Goal: Check status: Check status

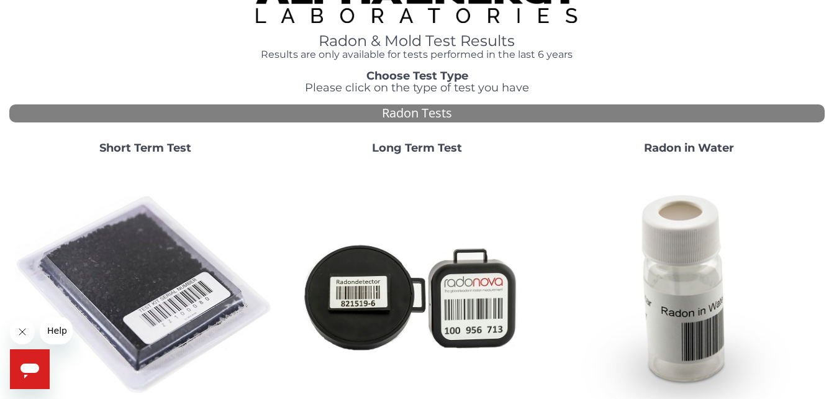
scroll to position [65, 0]
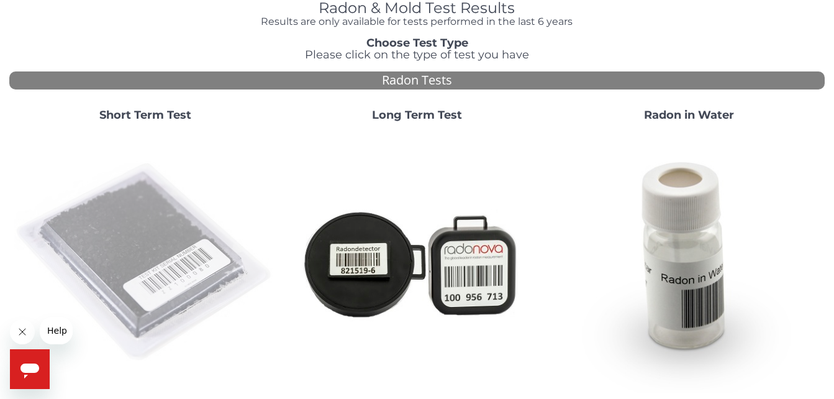
click at [140, 287] on img at bounding box center [145, 263] width 262 height 262
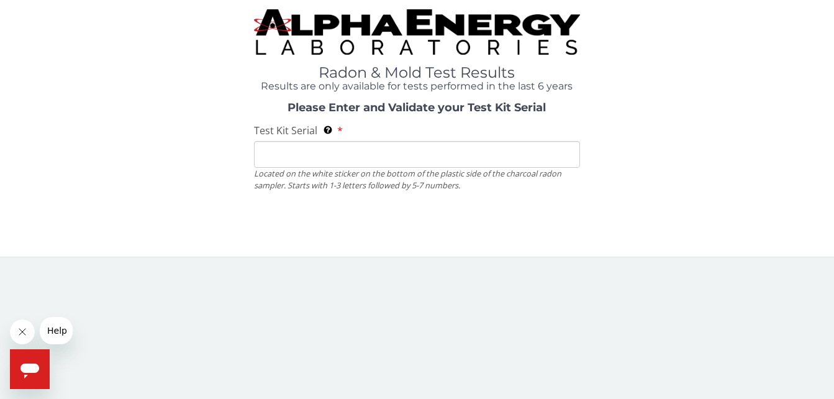
scroll to position [0, 0]
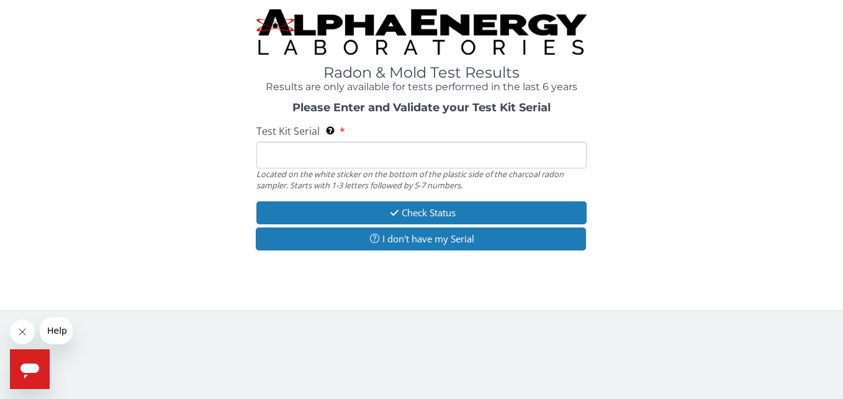
click at [510, 258] on div "Radon & Mold Test Results Results are only available for tests performed in the…" at bounding box center [421, 149] width 825 height 281
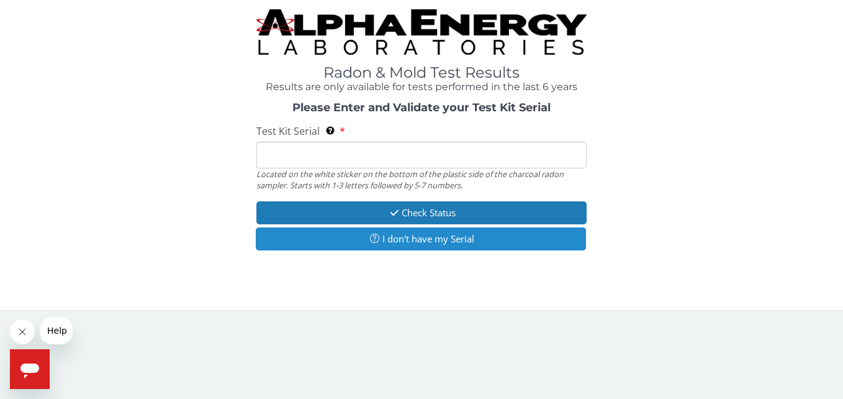
click at [524, 234] on button "I don't have my Serial" at bounding box center [421, 238] width 330 height 23
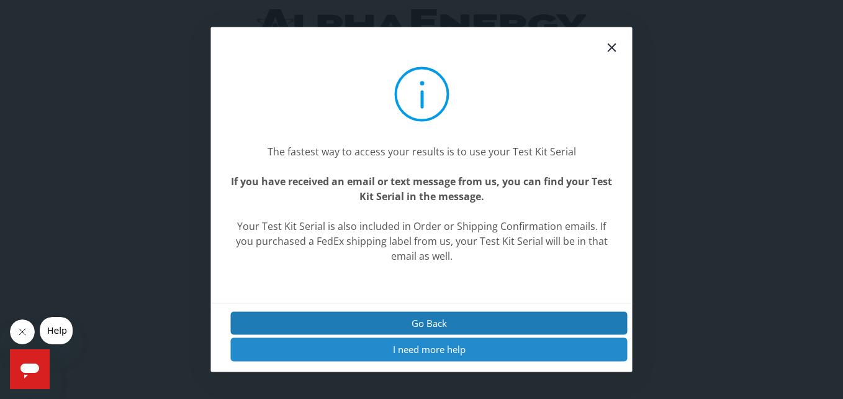
click at [494, 352] on button "I need more help" at bounding box center [429, 349] width 397 height 23
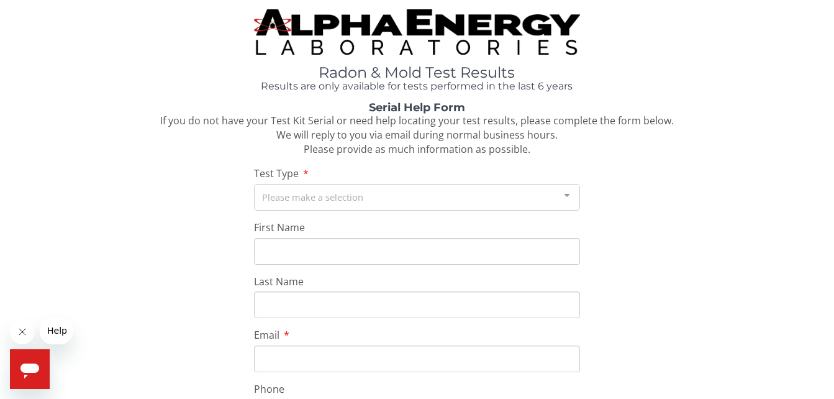
click at [338, 201] on div "Please make a selection" at bounding box center [417, 197] width 326 height 27
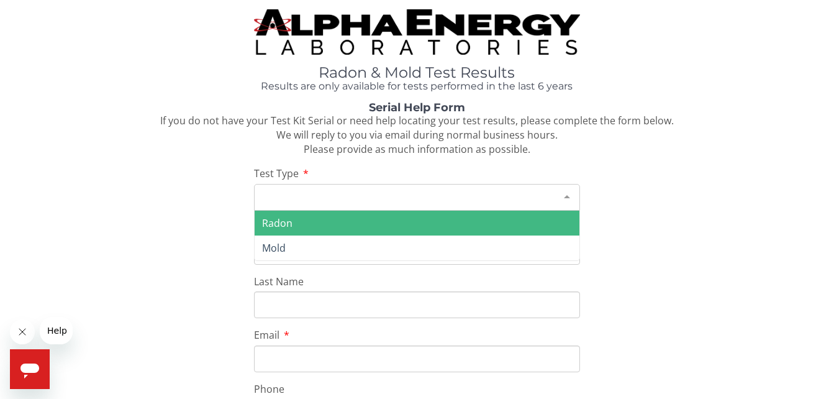
click at [331, 305] on input "Last Name" at bounding box center [417, 304] width 326 height 27
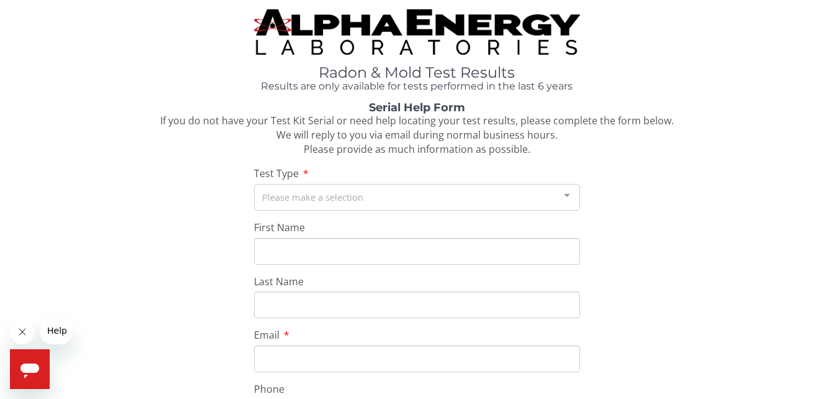
click at [210, 218] on div "Serial Help Form If you do not have your Test Kit Serial or need help locating …" at bounding box center [416, 396] width 815 height 588
click at [333, 305] on input "Last Name" at bounding box center [417, 304] width 326 height 27
type input "Taylor"
type input "Debra"
type input "[EMAIL_ADDRESS][DOMAIN_NAME]"
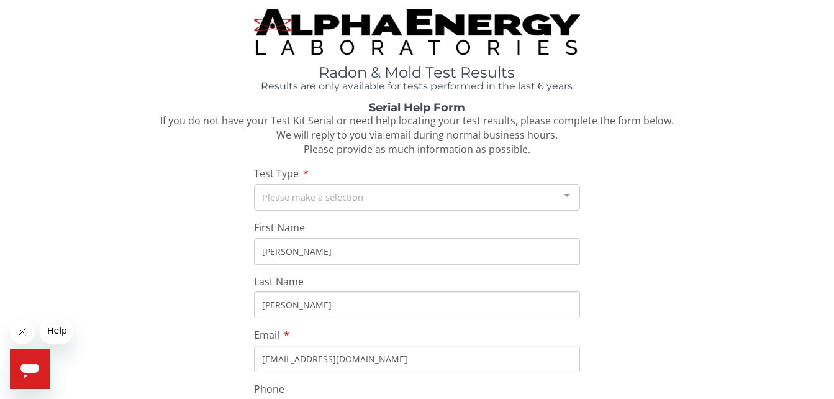
type input "773 616 5009"
type input "10862 south prospect avenue"
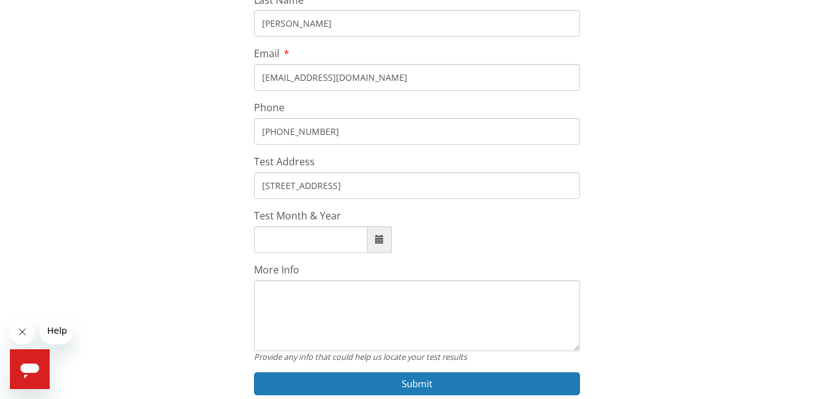
scroll to position [286, 0]
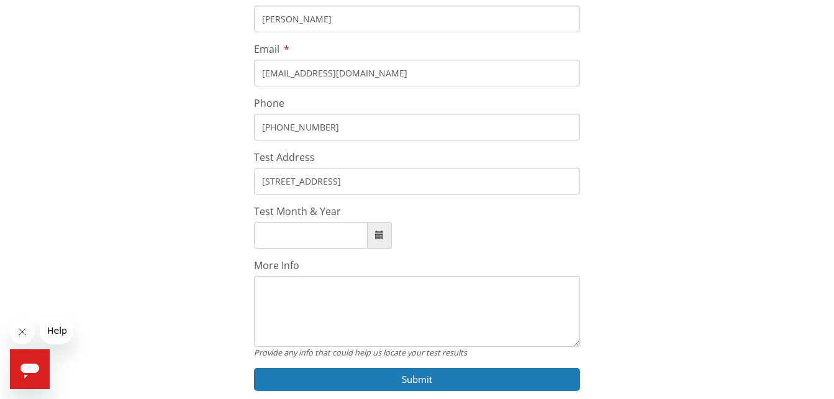
click at [373, 237] on span at bounding box center [380, 235] width 24 height 27
type input "September, 2025"
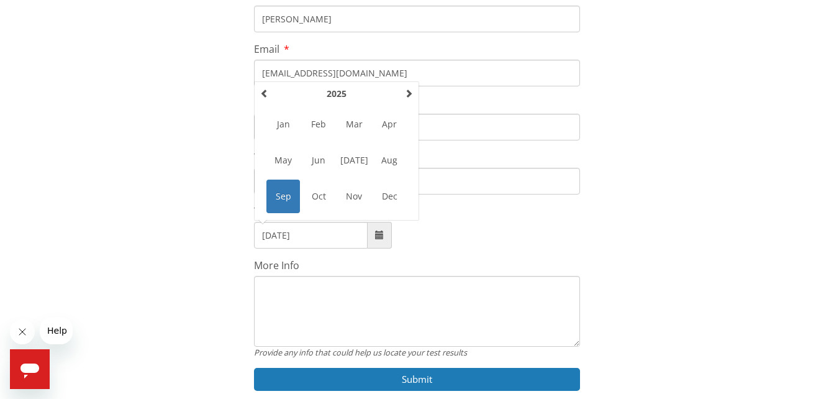
click at [279, 198] on span "Sep" at bounding box center [283, 196] width 34 height 34
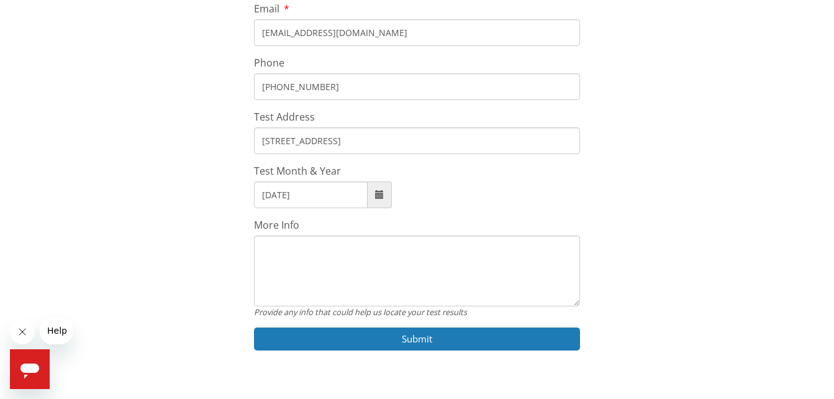
scroll to position [350, 0]
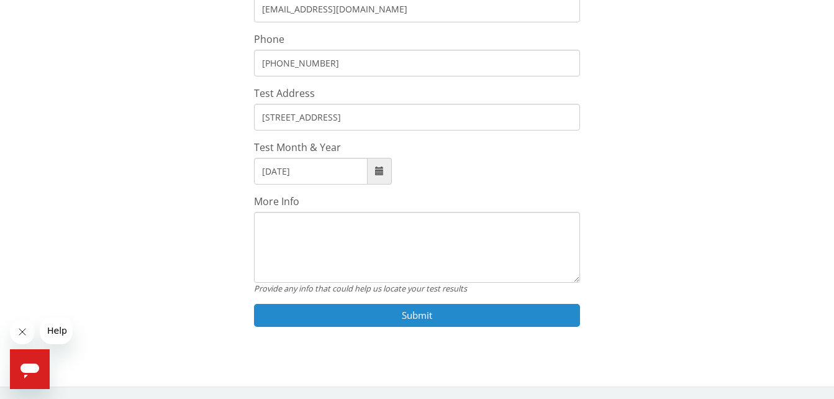
click at [451, 317] on button "Submit" at bounding box center [417, 315] width 326 height 23
click at [511, 317] on button "Submit" at bounding box center [417, 315] width 326 height 23
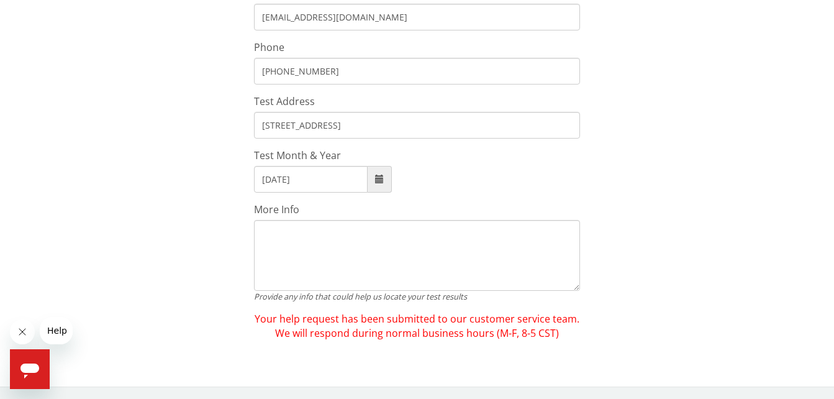
scroll to position [341, 0]
click at [671, 201] on div "Serial Help Form If you do not have your Test Kit Serial or need help locating …" at bounding box center [416, 50] width 815 height 580
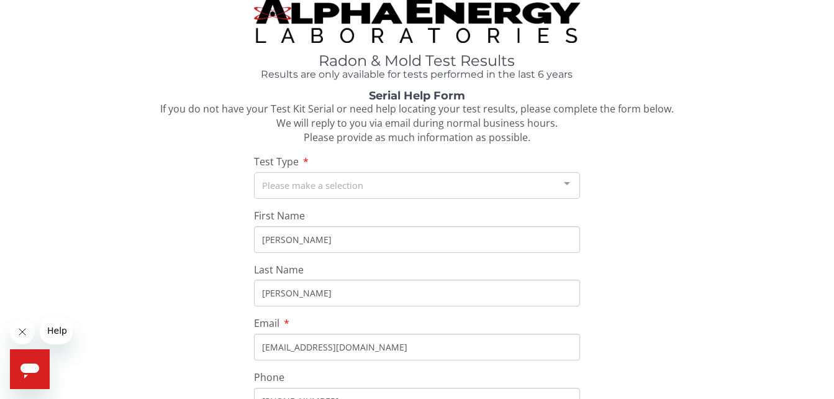
scroll to position [0, 0]
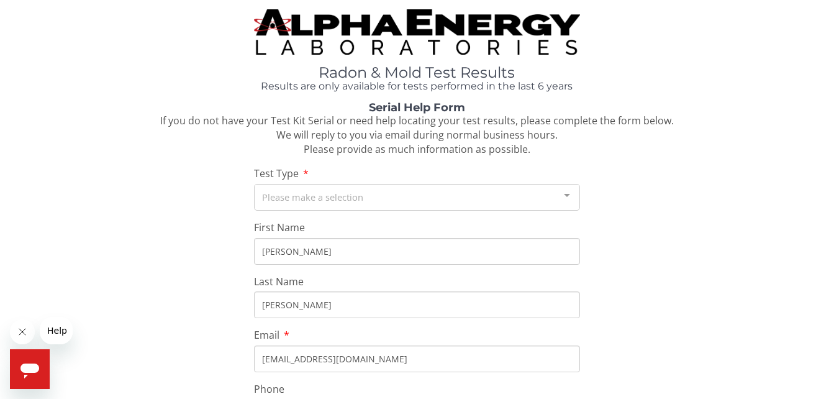
click at [529, 209] on div "Please make a selection" at bounding box center [417, 197] width 326 height 27
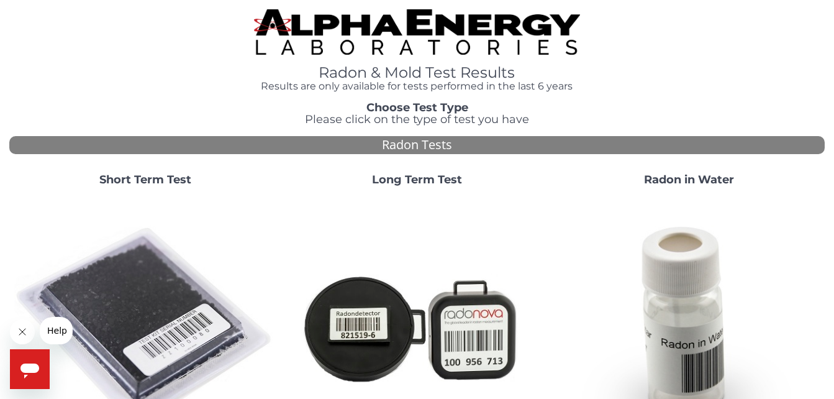
click at [135, 301] on img at bounding box center [145, 327] width 262 height 262
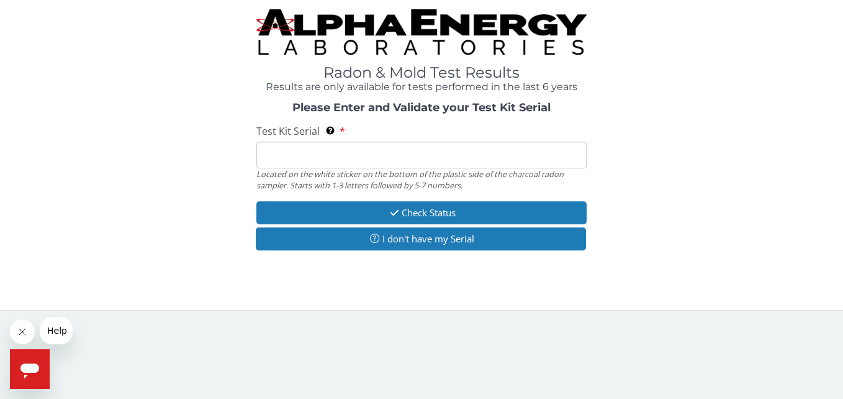
click at [400, 159] on input "Test Kit Serial Located on the white sticker on the bottom of the plastic side …" at bounding box center [421, 155] width 330 height 27
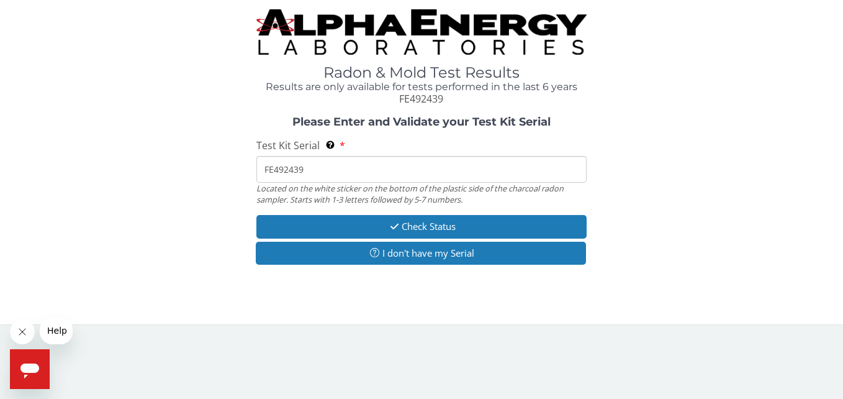
type input "FE492439"
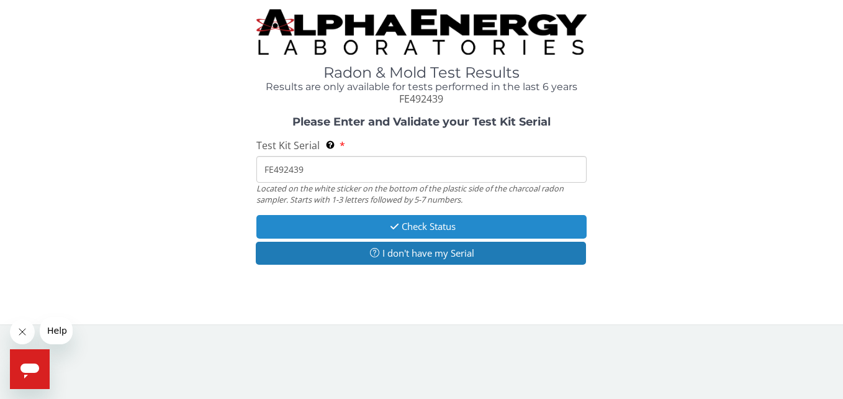
click at [502, 228] on button "Check Status" at bounding box center [421, 226] width 330 height 23
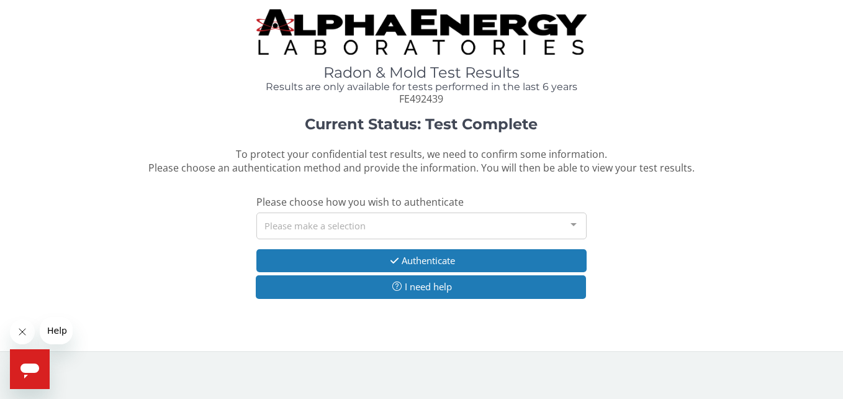
click at [569, 228] on div at bounding box center [573, 225] width 25 height 24
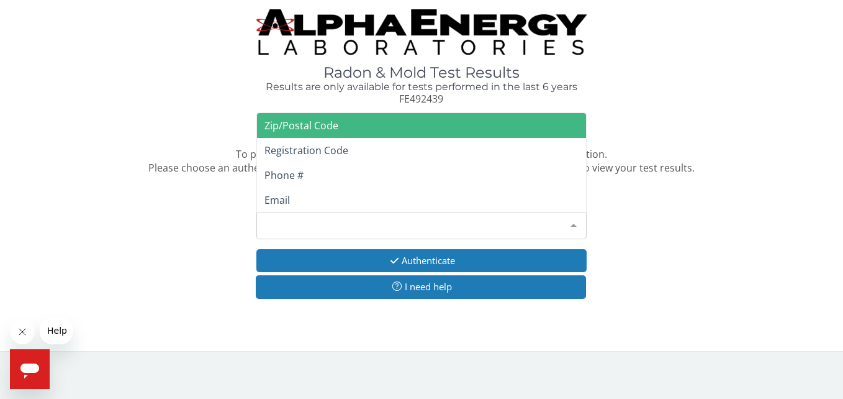
click at [330, 202] on span "Email" at bounding box center [421, 200] width 328 height 25
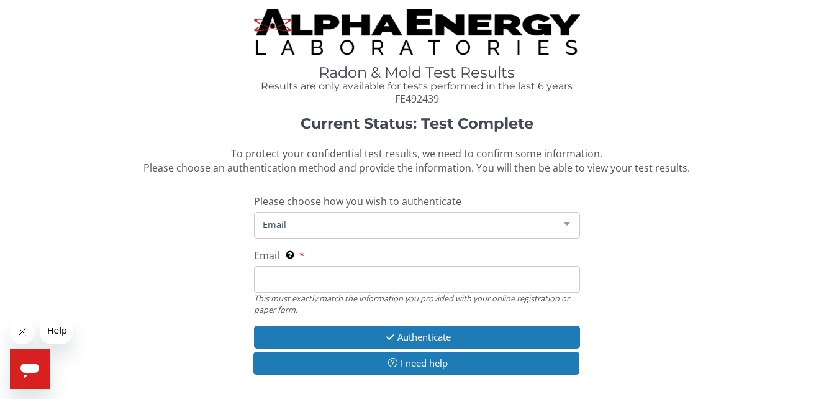
click at [331, 284] on input "Email This must exactly match the information you provided with your online reg…" at bounding box center [417, 279] width 326 height 27
type input "[EMAIL_ADDRESS][DOMAIN_NAME]"
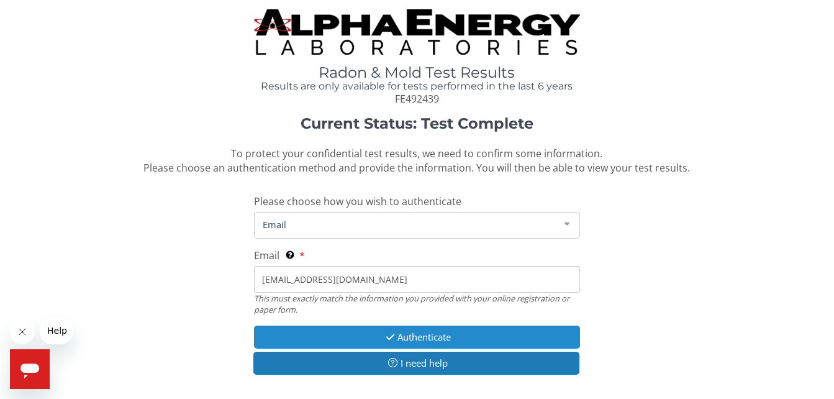
click at [475, 339] on button "Authenticate" at bounding box center [417, 336] width 326 height 23
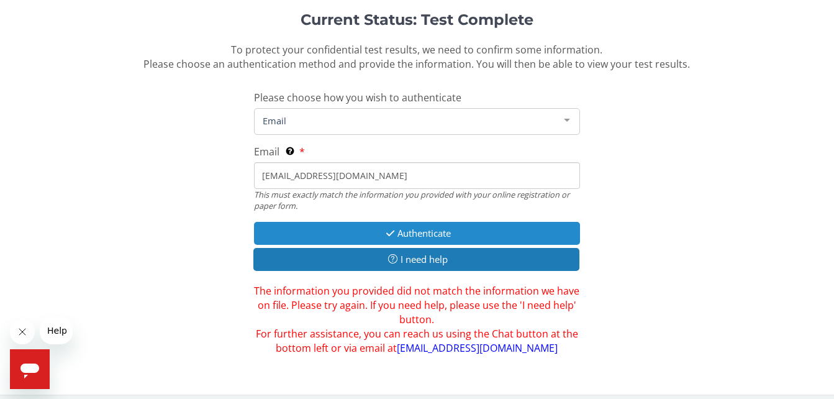
scroll to position [102, 0]
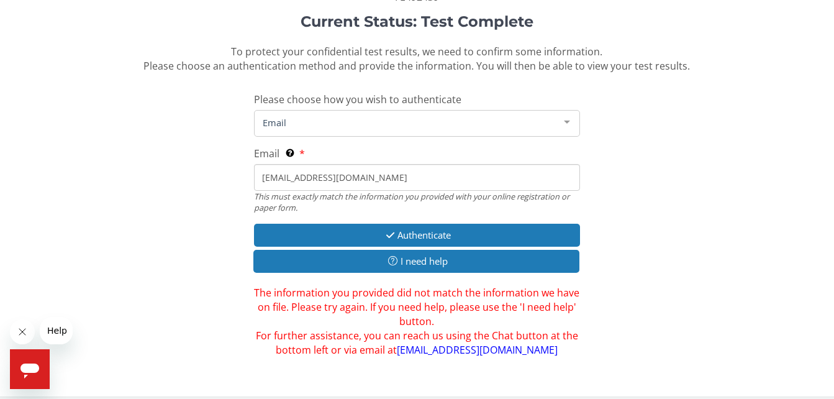
click at [557, 121] on div at bounding box center [566, 123] width 25 height 24
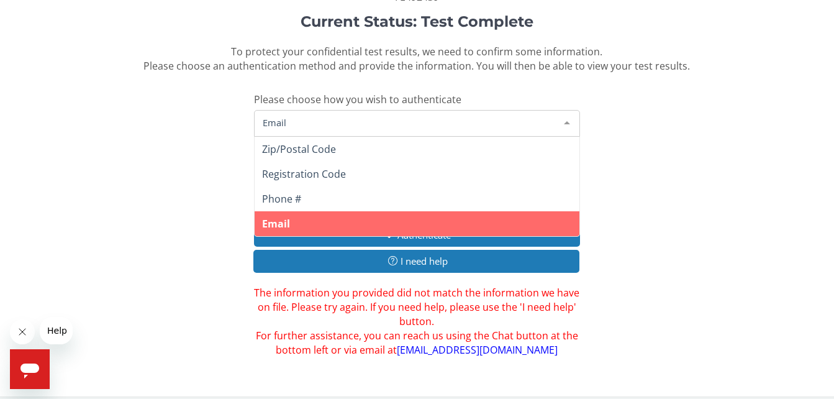
click at [345, 153] on span "Zip/Postal Code" at bounding box center [417, 149] width 325 height 25
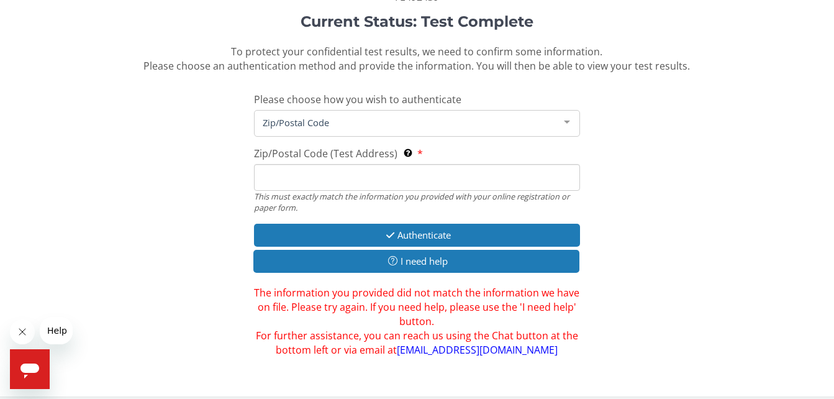
click at [442, 183] on input "Zip/Postal Code (Test Address) This must exactly match the information you prov…" at bounding box center [417, 177] width 326 height 27
type input "60643"
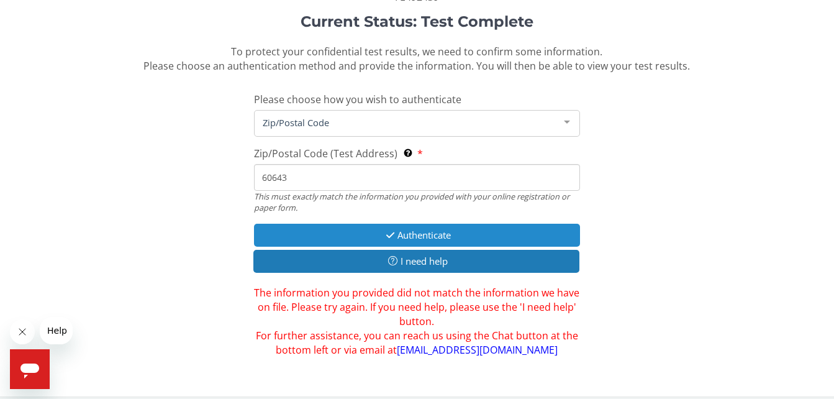
click at [448, 236] on button "Authenticate" at bounding box center [417, 235] width 326 height 23
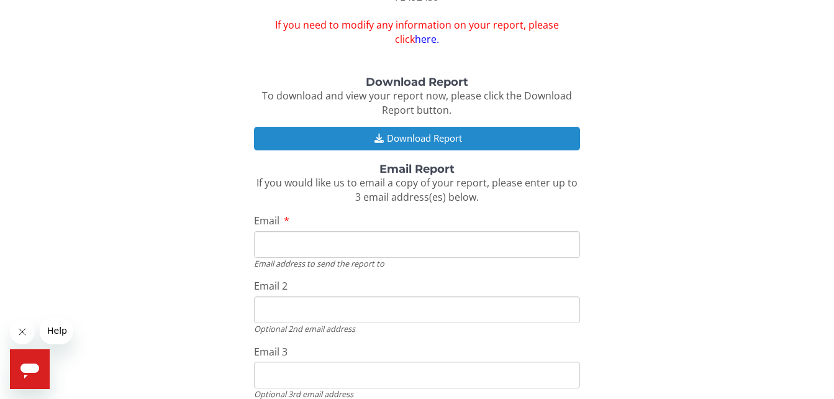
click at [457, 147] on button "Download Report" at bounding box center [417, 138] width 326 height 23
